Goal: Transaction & Acquisition: Purchase product/service

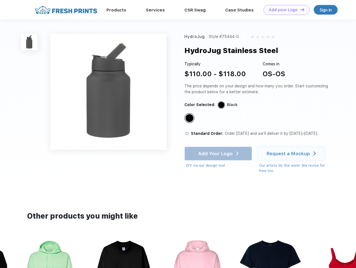
click at [284, 10] on link "Add your Logo Design Tool" at bounding box center [287, 10] width 46 height 10
click at [0, 0] on div "Design Tool" at bounding box center [0, 0] width 0 height 0
click at [300, 10] on link "Add your Logo Design Tool" at bounding box center [287, 10] width 46 height 10
click at [29, 42] on img at bounding box center [29, 42] width 16 height 16
click at [190, 118] on div "Standard Color" at bounding box center [190, 118] width 8 height 8
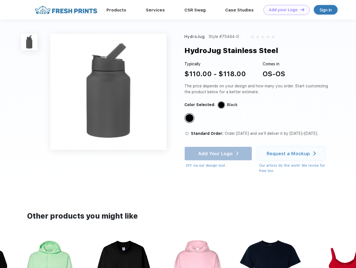
click at [219, 154] on div "Add Your Logo DIY via our design tool. Ah shoot! This product isn't up in our d…" at bounding box center [218, 158] width 68 height 22
click at [292, 154] on div "Request a Mockup" at bounding box center [288, 154] width 43 height 6
